Goal: Use online tool/utility

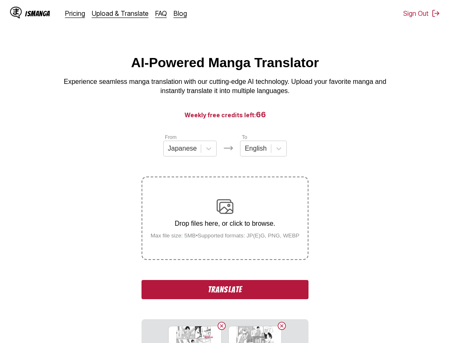
click at [245, 285] on button "Translate" at bounding box center [224, 289] width 167 height 19
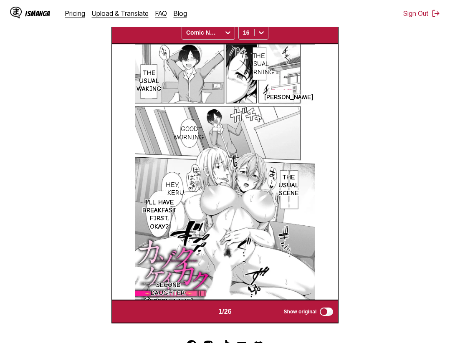
scroll to position [217, 0]
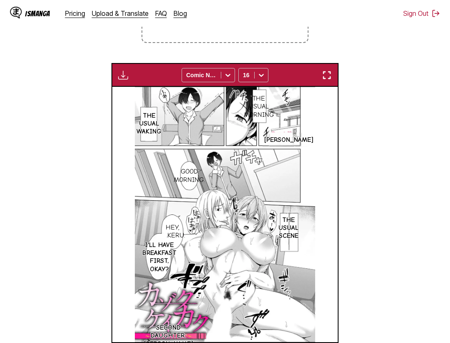
click at [328, 77] on img "button" at bounding box center [327, 75] width 10 height 10
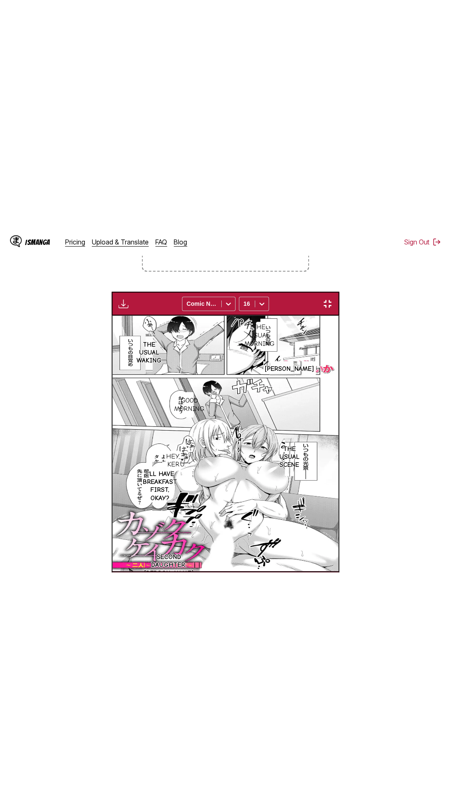
scroll to position [53, 0]
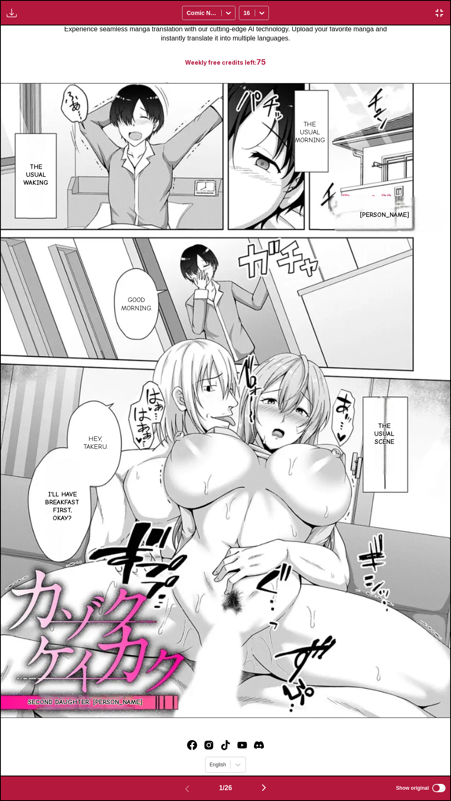
click at [398, 36] on div "The usual morning The usual waking Tohno Suika Good morning. The usual scene He…" at bounding box center [225, 400] width 449 height 750
click at [319, 0] on div "Download Panel Download All Comic Neue 16" at bounding box center [225, 12] width 451 height 25
click at [209, 61] on div "The usual morning The usual waking Tohno Suika Good morning. The usual scene He…" at bounding box center [225, 400] width 449 height 750
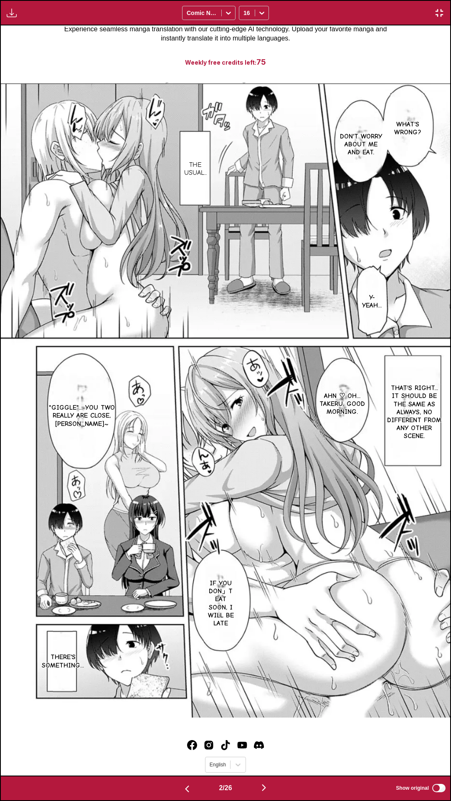
click at [253, 53] on div "What's wrong? Don't worry about me and eat. The usual... Y-Yeah... That's right…" at bounding box center [225, 400] width 449 height 750
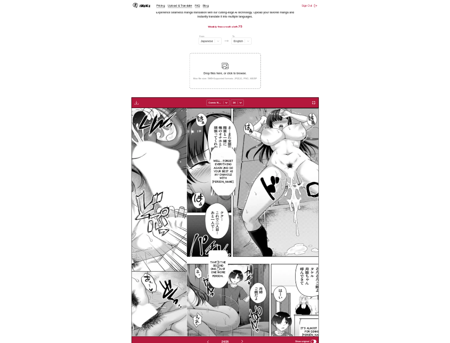
scroll to position [0, 5187]
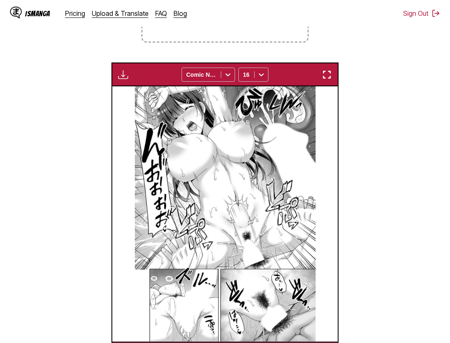
click at [329, 76] on img "button" at bounding box center [327, 75] width 10 height 10
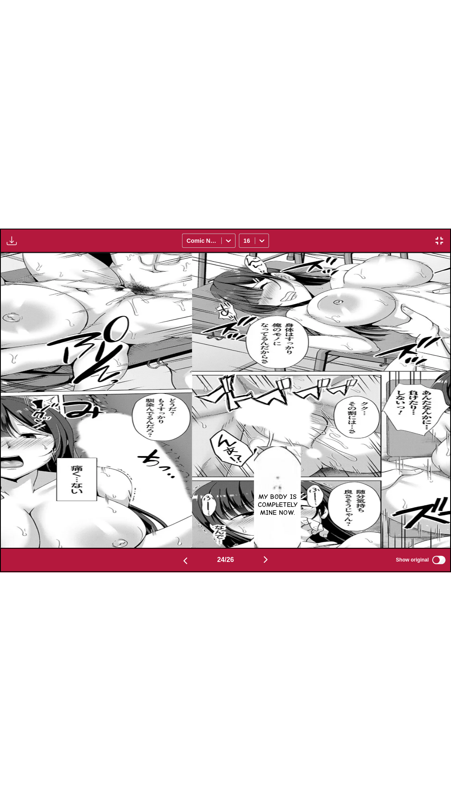
scroll to position [0, 10326]
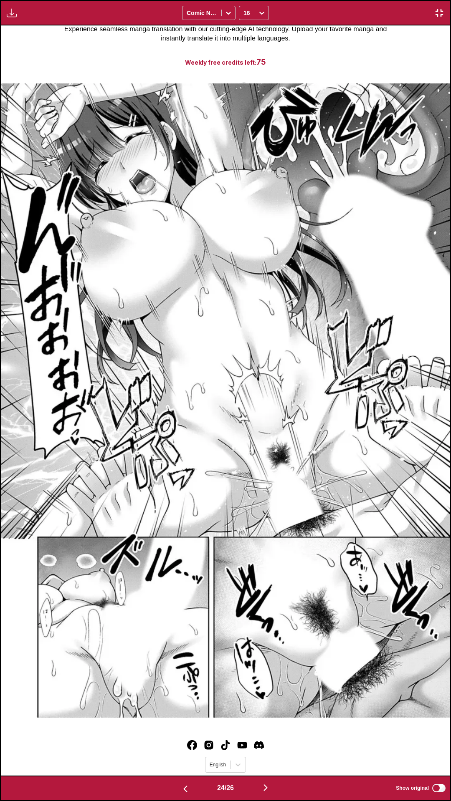
click at [363, 73] on div at bounding box center [225, 400] width 449 height 750
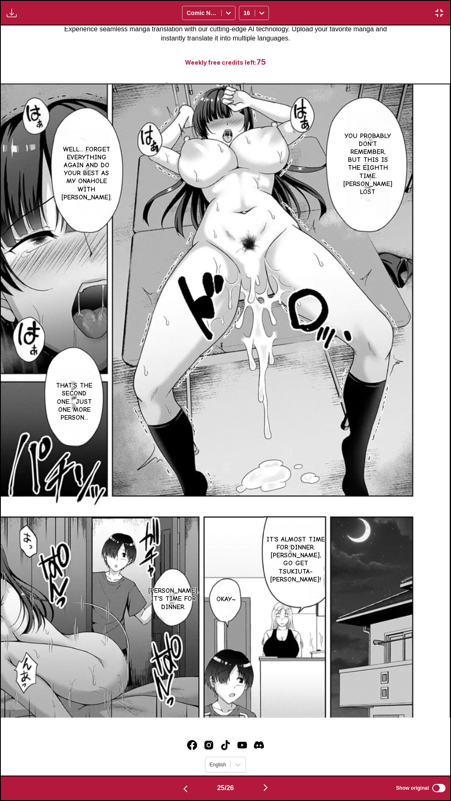
scroll to position [0, 11224]
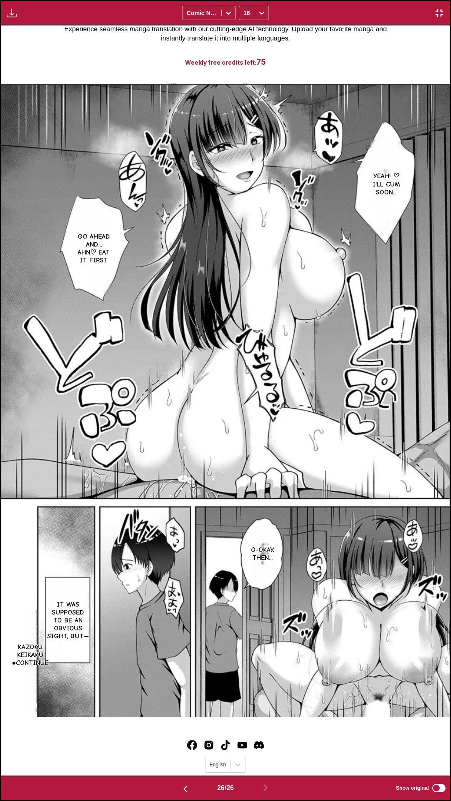
click at [441, 11] on img "button" at bounding box center [439, 13] width 10 height 10
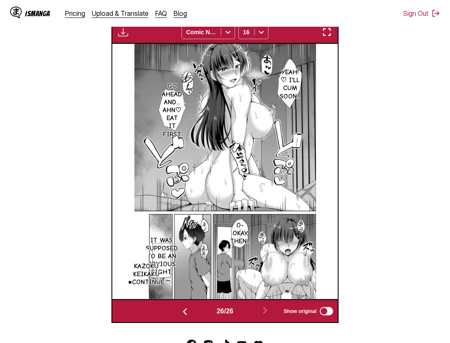
scroll to position [302, 0]
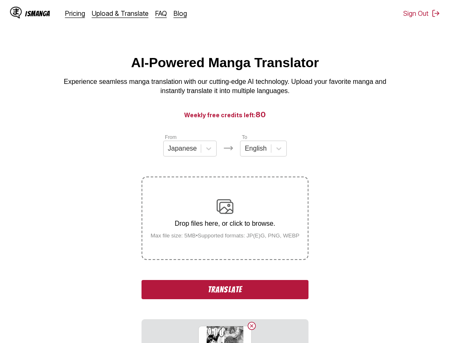
click at [221, 288] on button "Translate" at bounding box center [224, 289] width 167 height 19
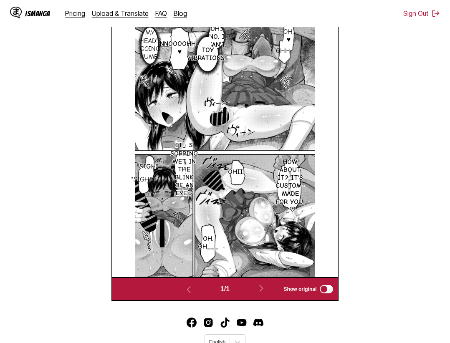
scroll to position [197, 0]
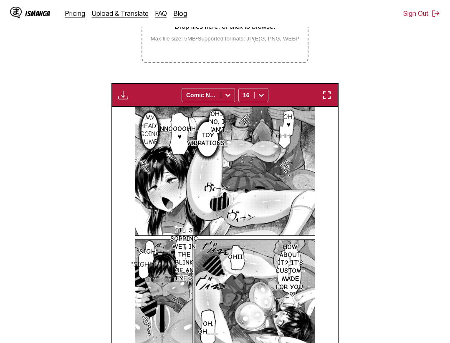
click at [330, 98] on img "button" at bounding box center [327, 95] width 10 height 10
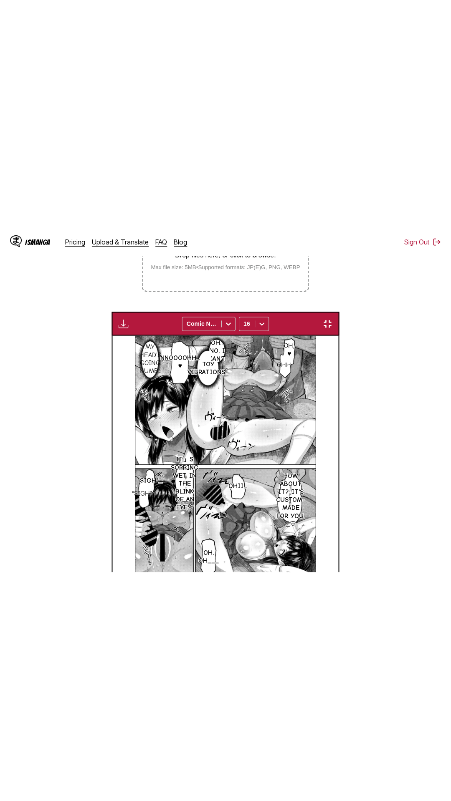
scroll to position [53, 0]
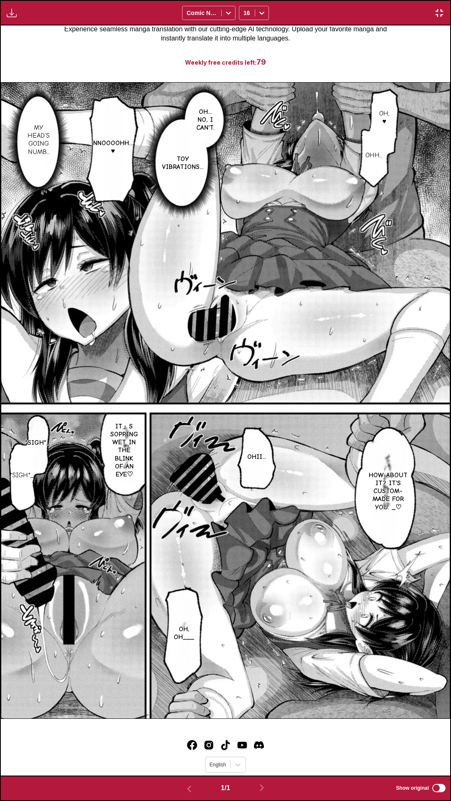
click at [377, 30] on div "Oh, ♥ Oh... No, I can't. Ohh... Toy vibrations... Nnoooohh... ♥ My head's going…" at bounding box center [225, 400] width 449 height 750
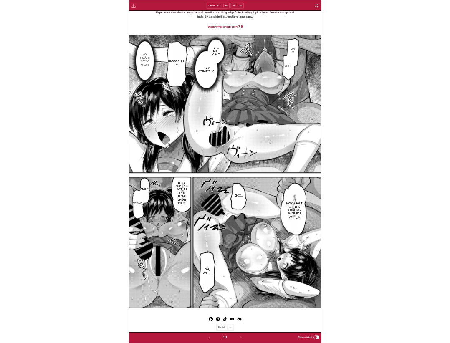
scroll to position [217, 0]
